Goal: Transaction & Acquisition: Purchase product/service

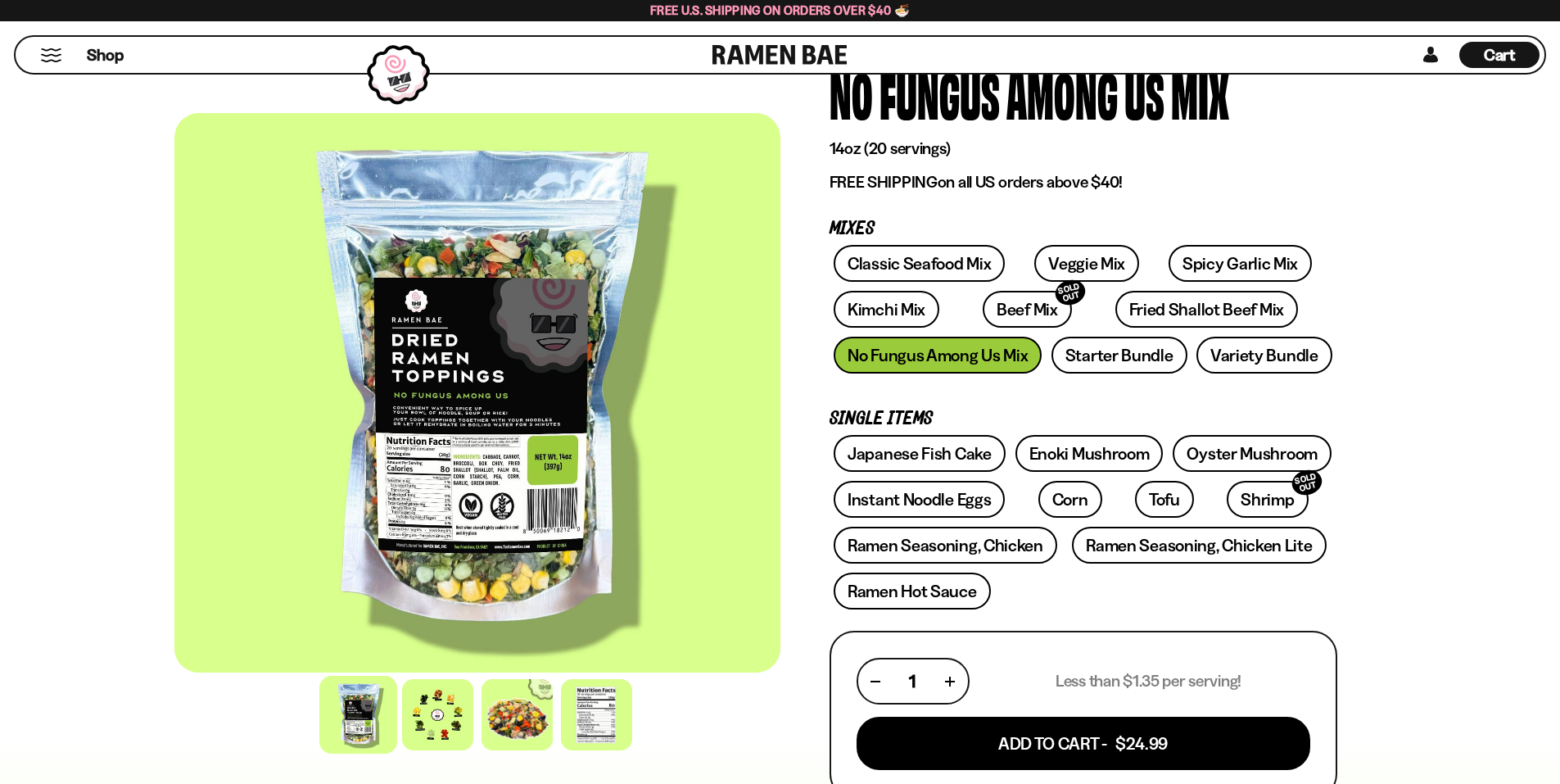
scroll to position [82, 0]
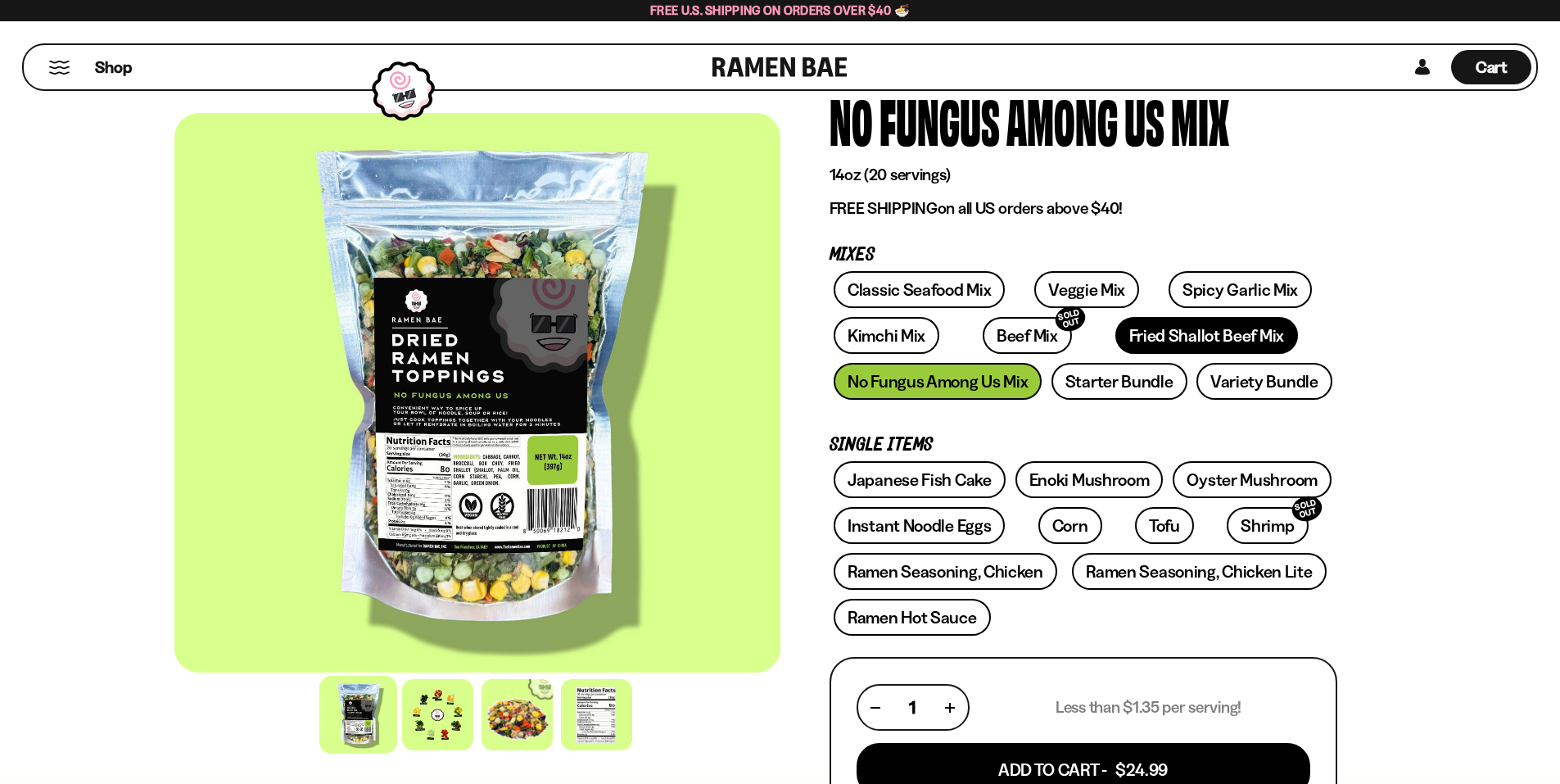
click at [1116, 335] on link "Fried Shallot Beef Mix" at bounding box center [1207, 335] width 183 height 37
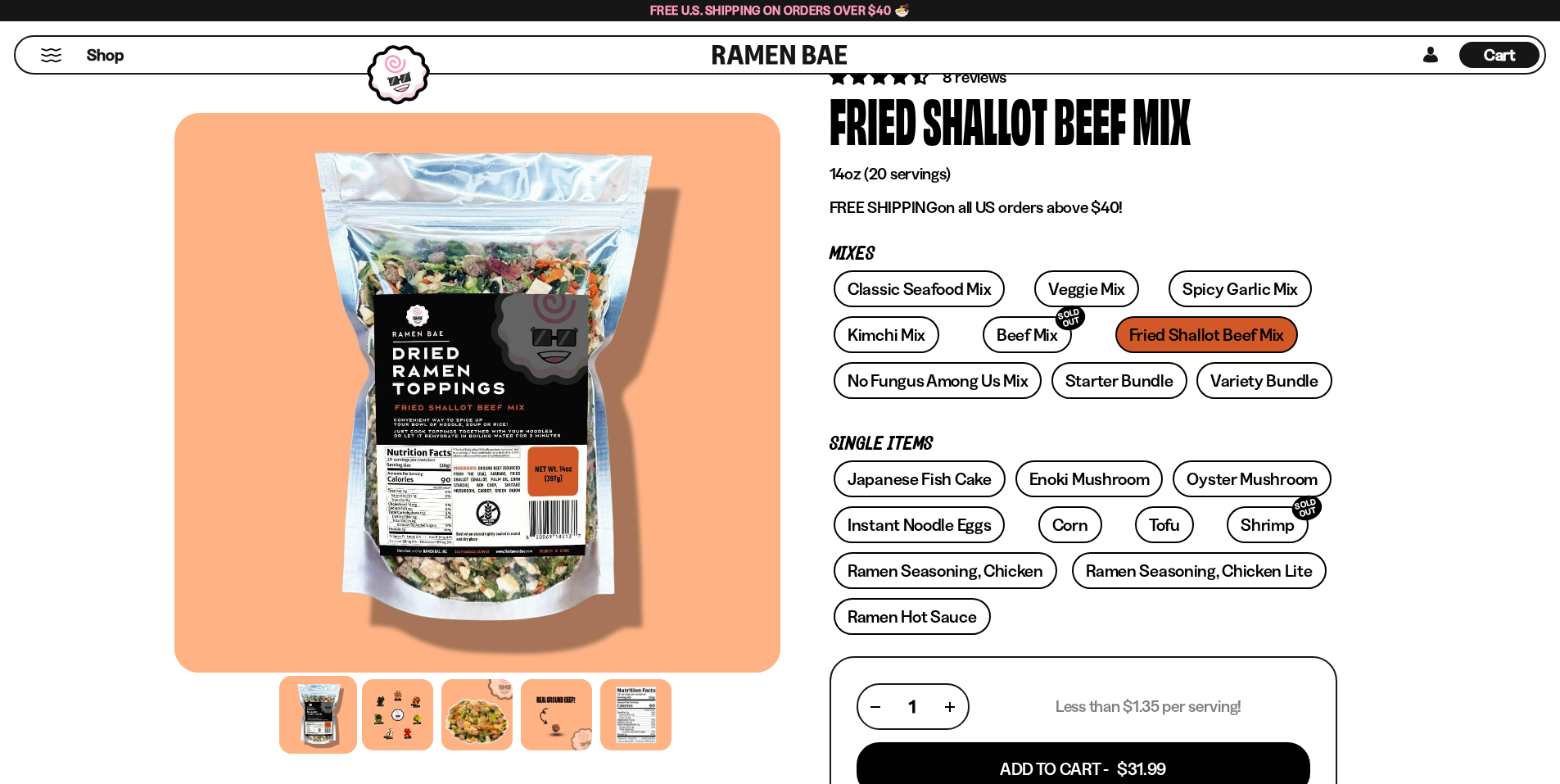
scroll to position [164, 0]
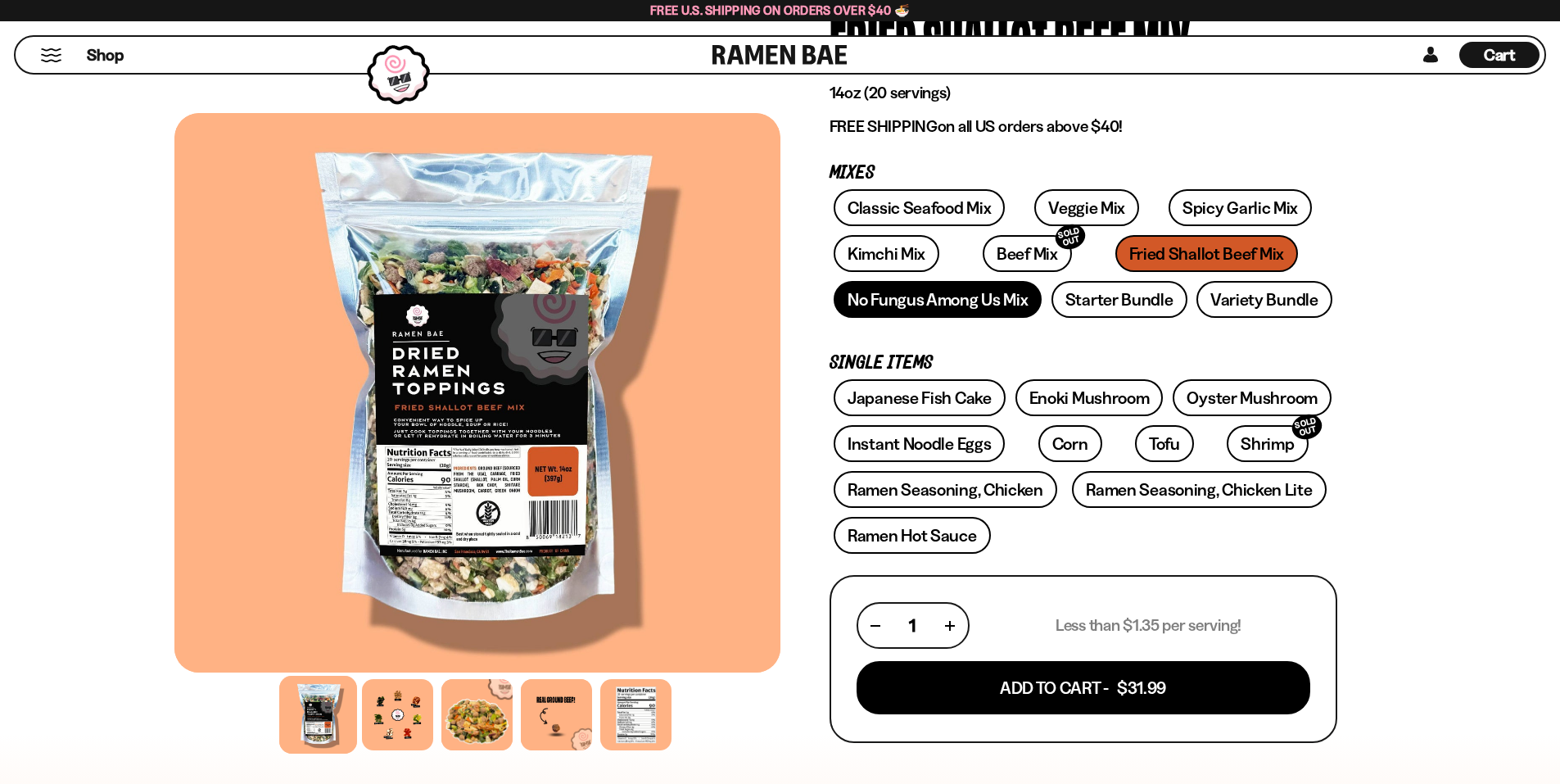
click at [976, 303] on link "No Fungus Among Us Mix" at bounding box center [938, 299] width 208 height 37
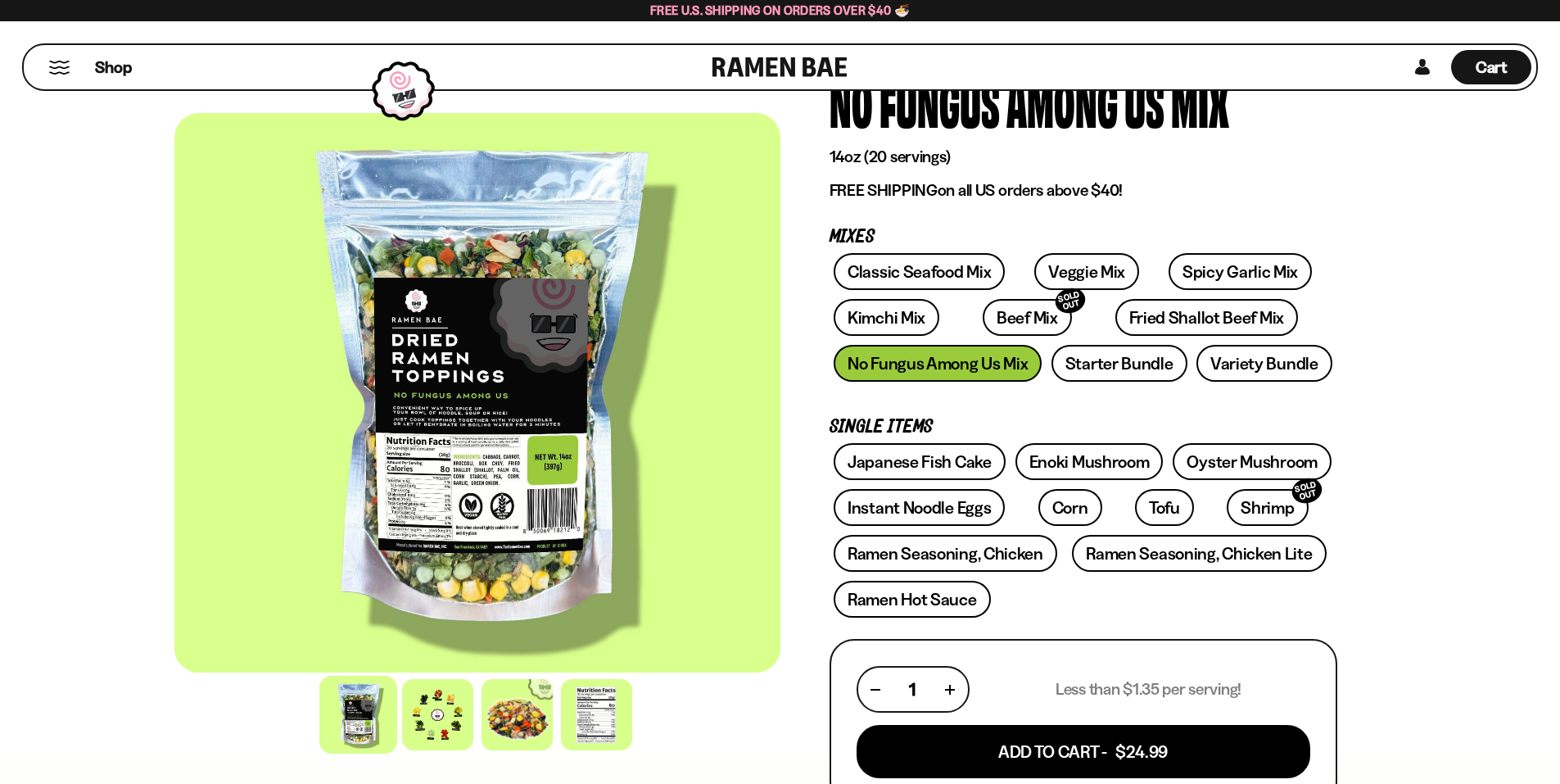
scroll to position [82, 0]
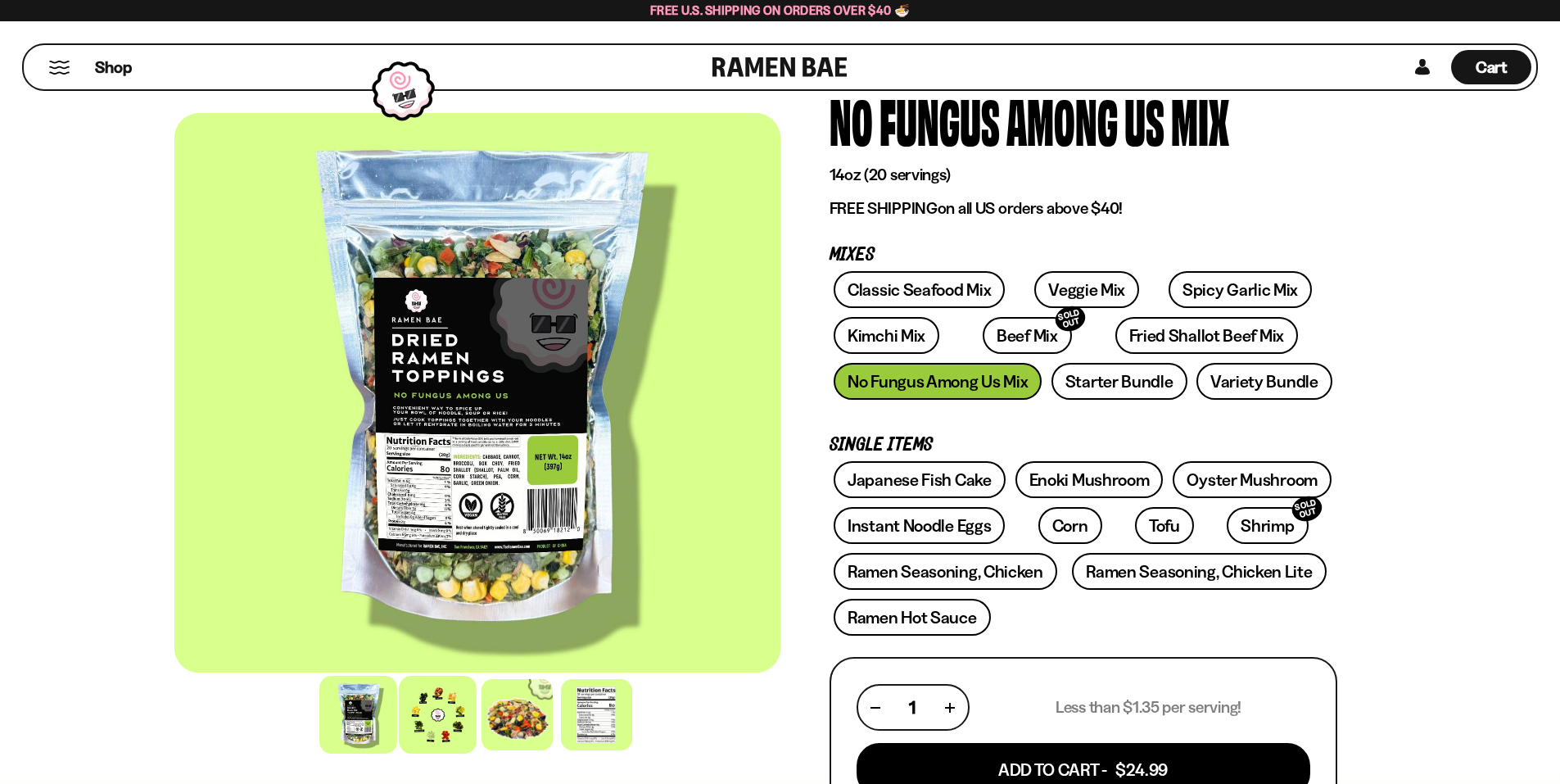
click at [451, 731] on div at bounding box center [437, 714] width 78 height 78
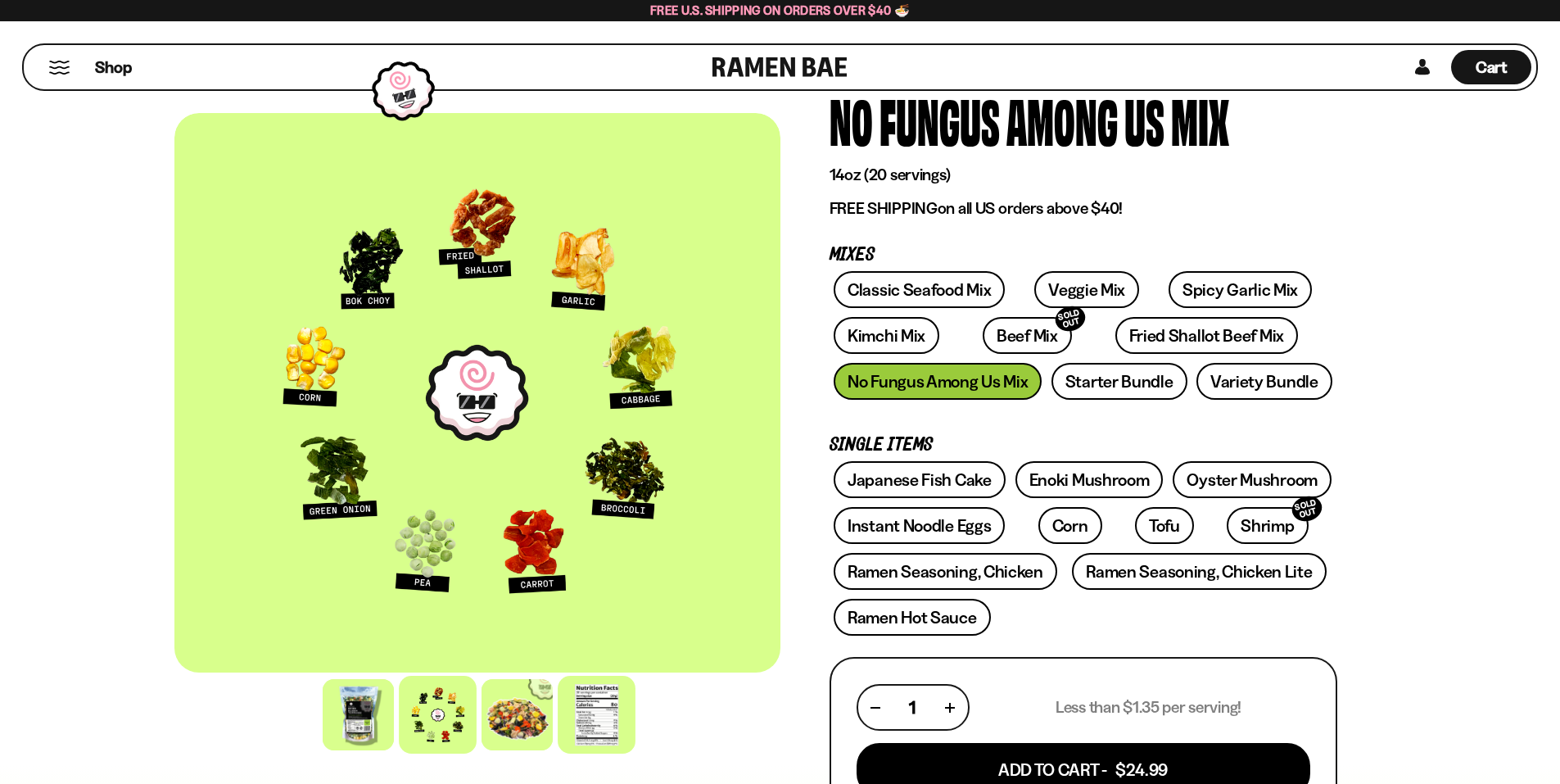
click at [607, 727] on div at bounding box center [596, 714] width 78 height 78
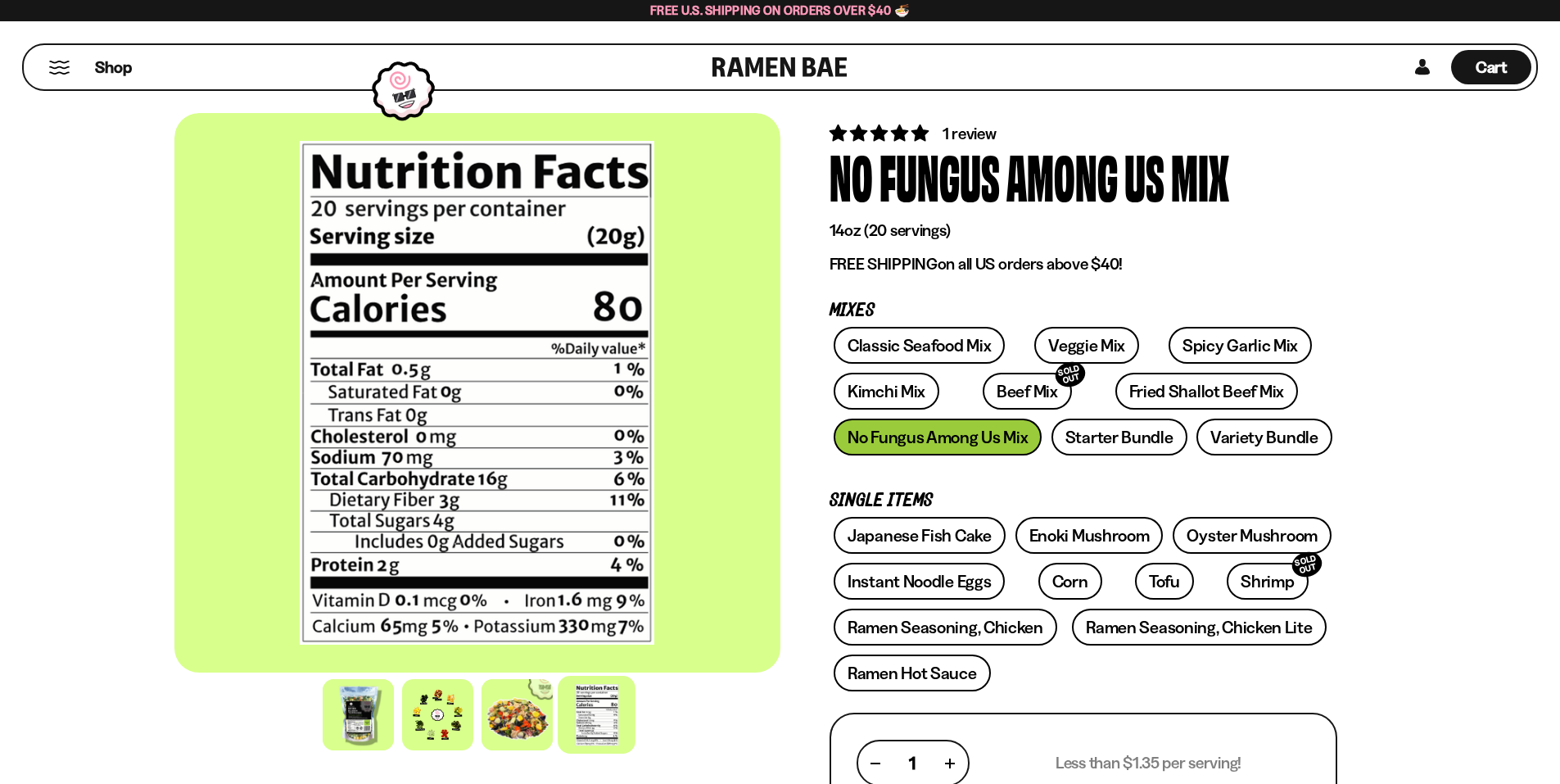
scroll to position [0, 0]
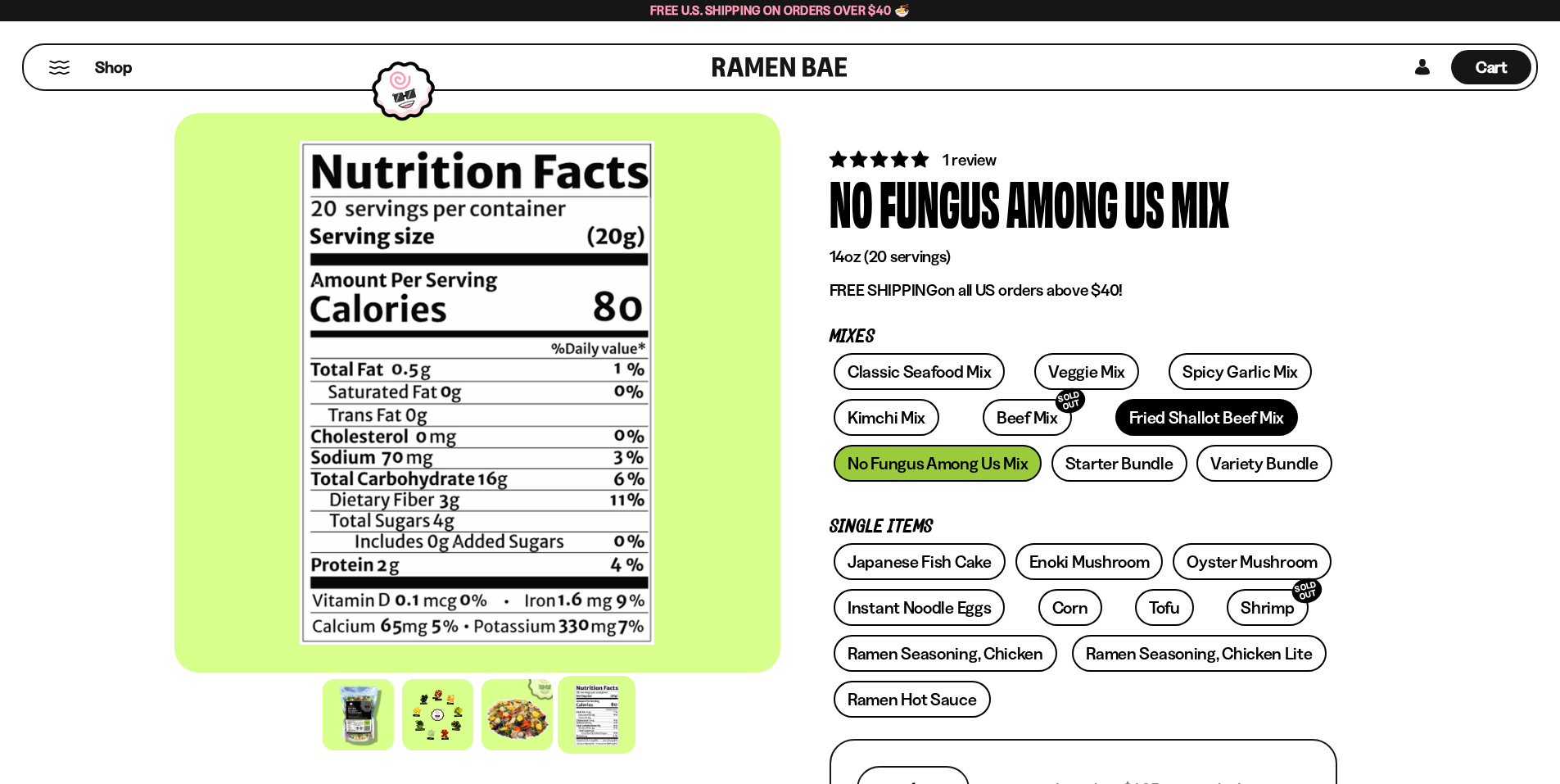
click at [1116, 418] on link "Fried Shallot Beef Mix" at bounding box center [1207, 417] width 183 height 37
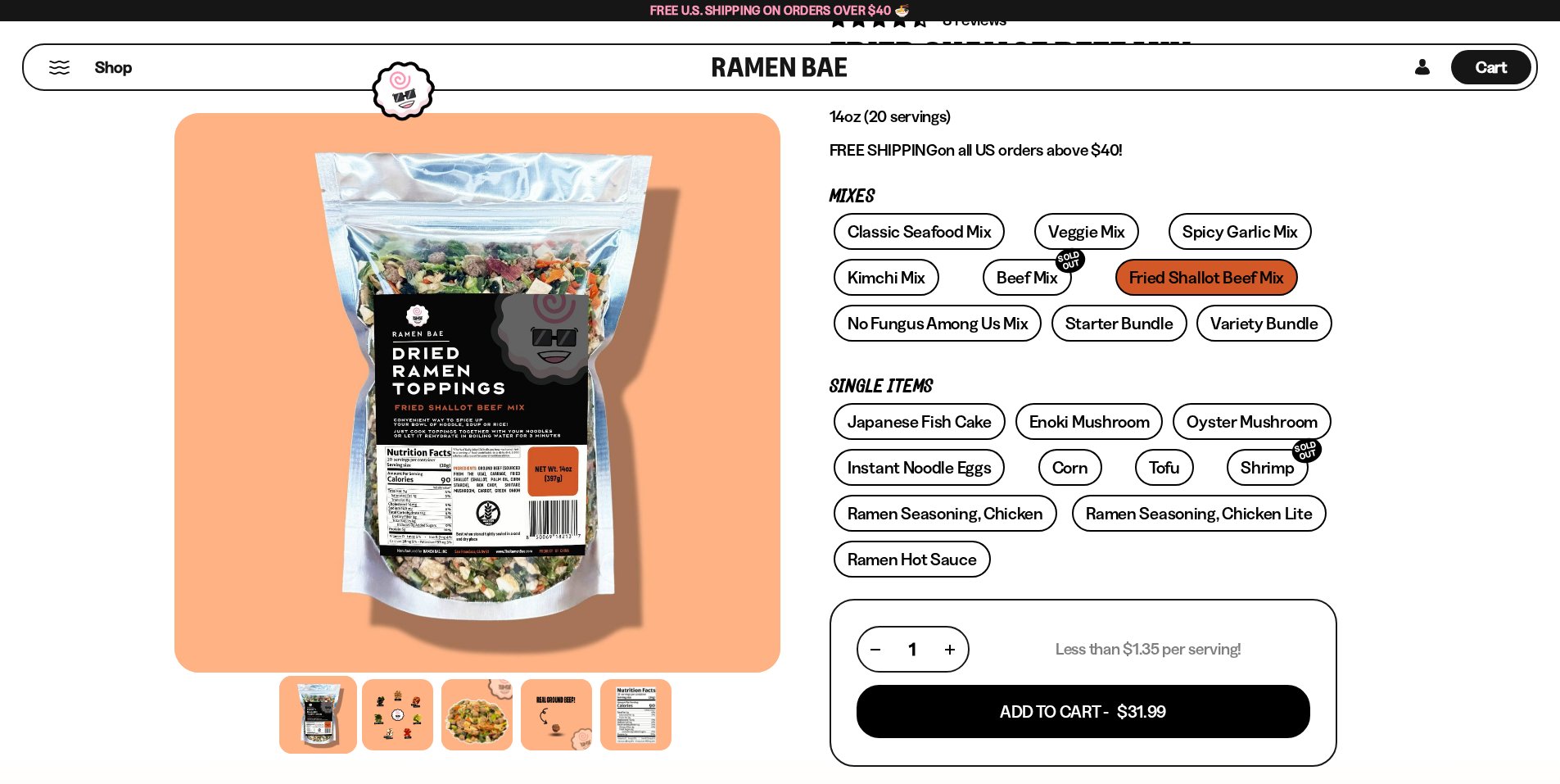
scroll to position [164, 0]
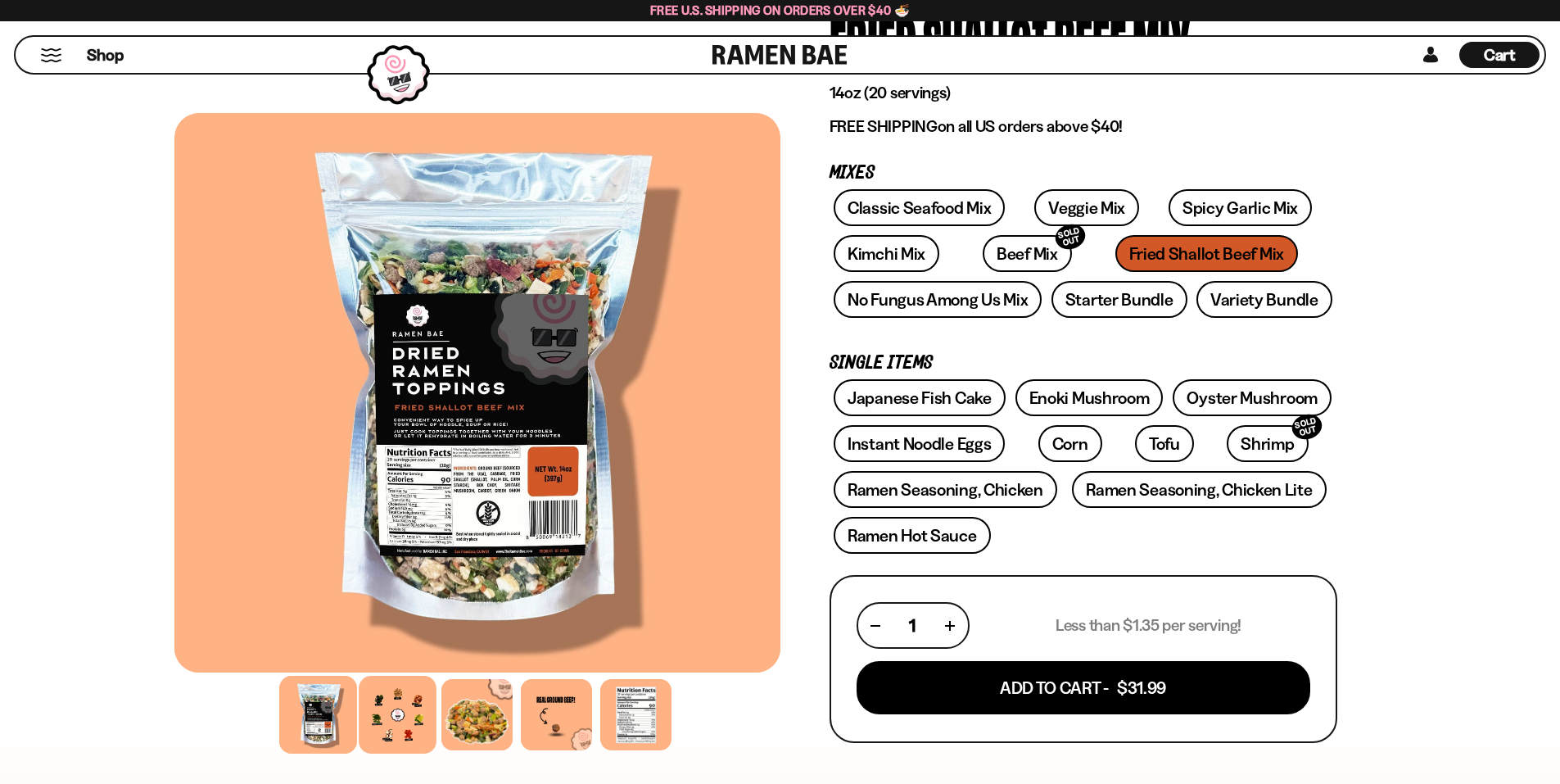
click at [402, 724] on div at bounding box center [398, 714] width 78 height 78
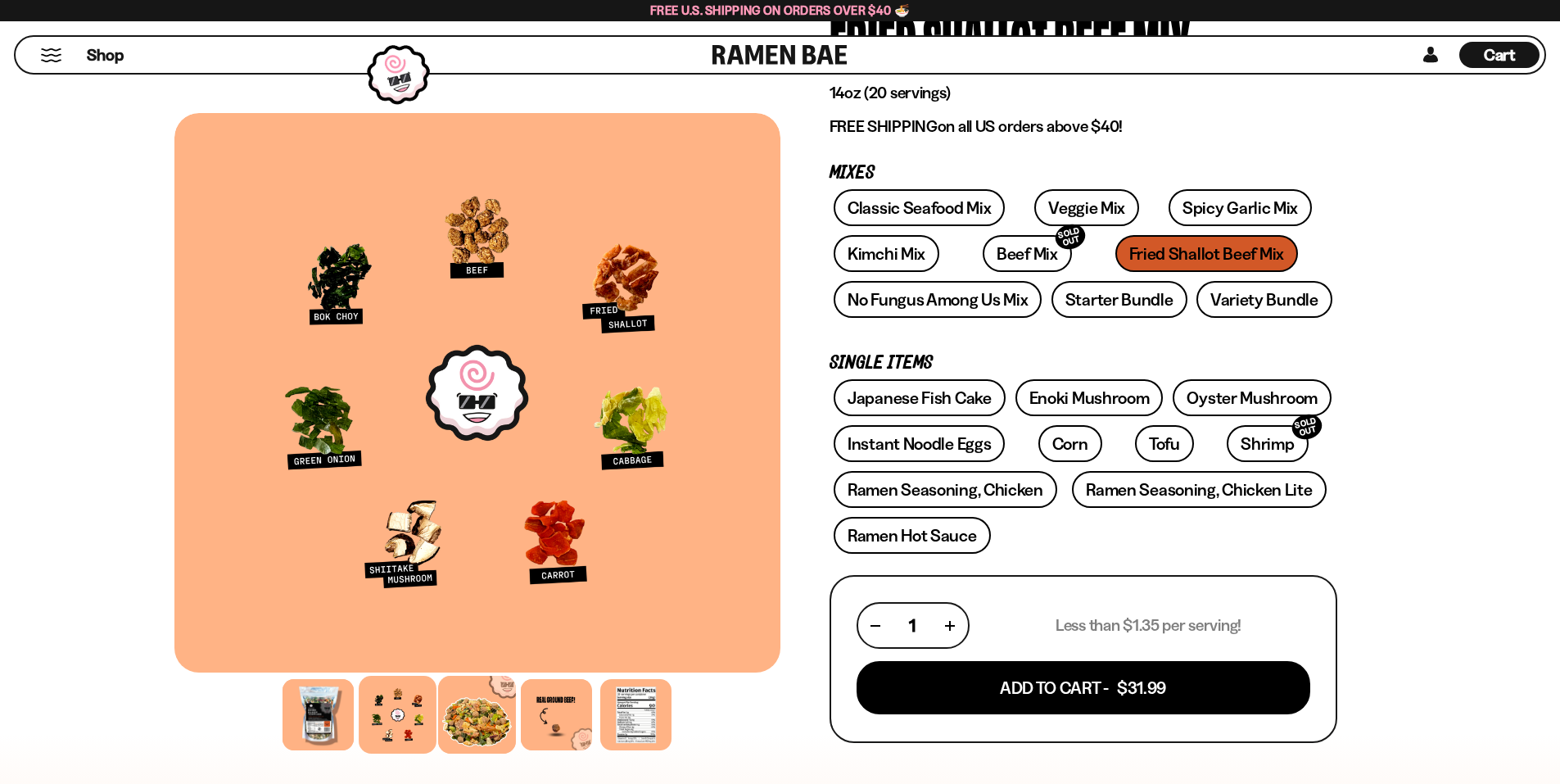
click at [493, 723] on div at bounding box center [477, 714] width 78 height 78
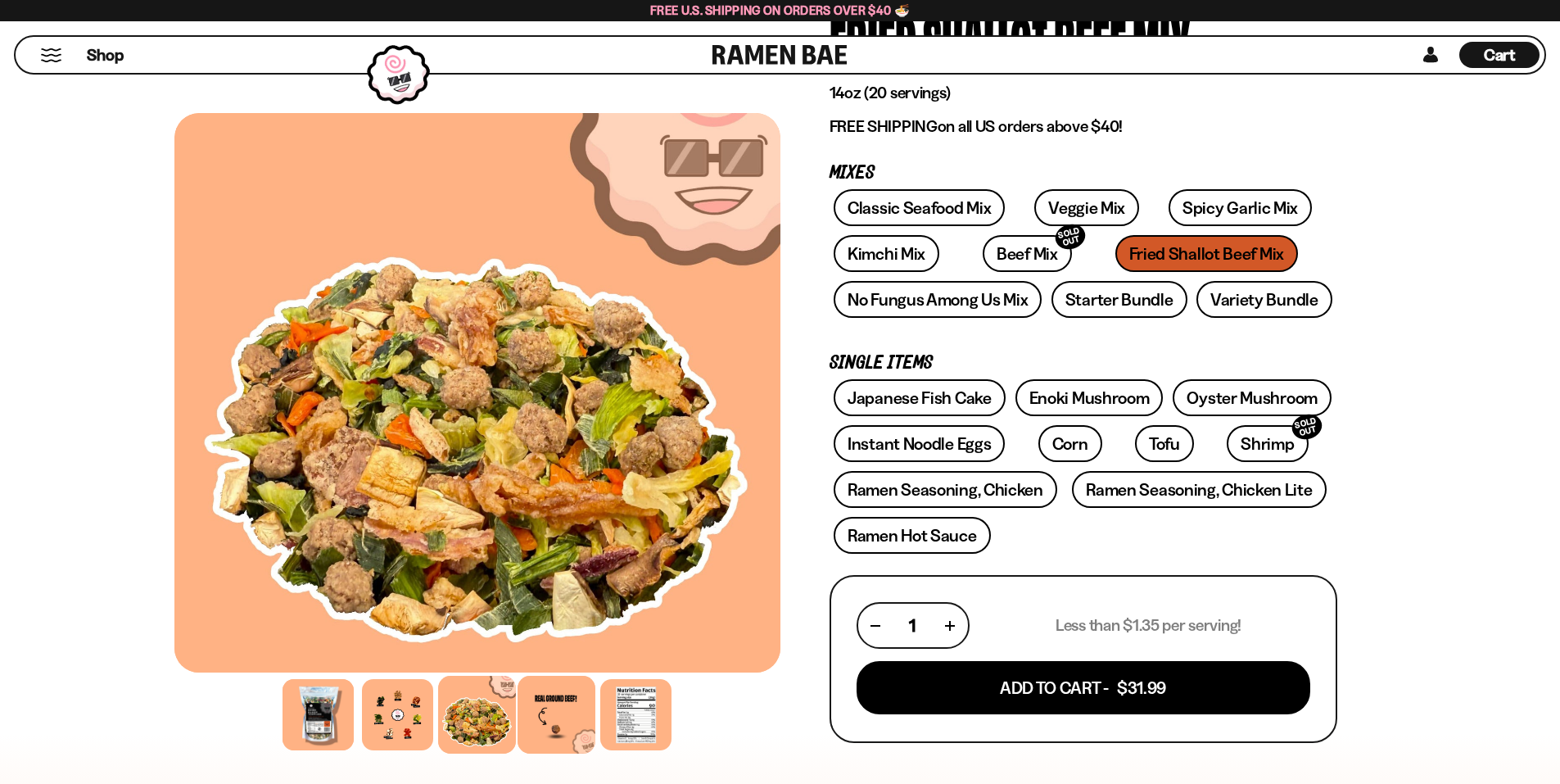
click at [554, 723] on div at bounding box center [556, 714] width 78 height 78
